Goal: Find specific page/section: Find specific page/section

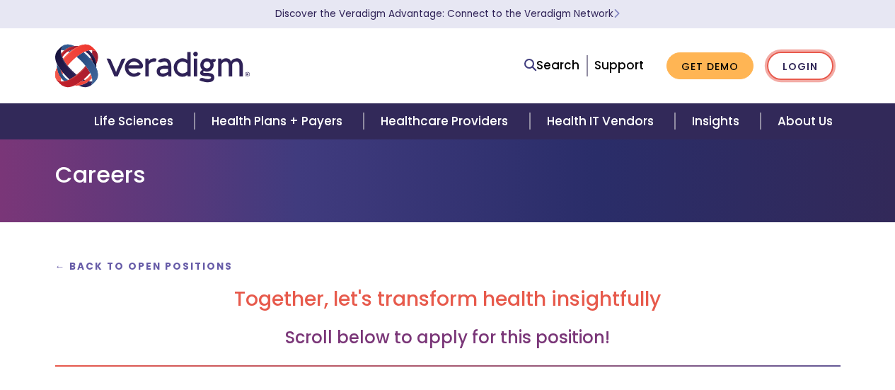
click at [805, 66] on link "Login" at bounding box center [800, 66] width 66 height 29
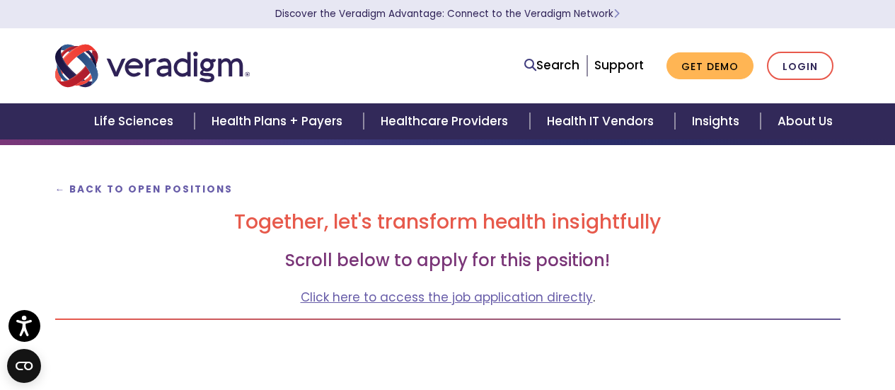
scroll to position [77, 0]
click at [556, 305] on link "Click here to access the job application directly" at bounding box center [447, 297] width 292 height 17
